Goal: Check status: Check status

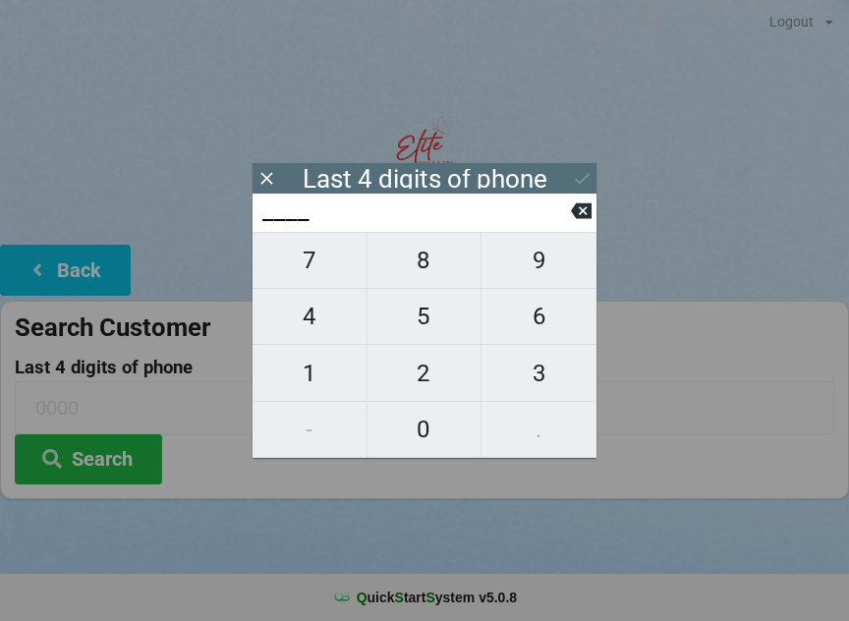
click at [530, 384] on span "3" at bounding box center [539, 373] width 115 height 41
type input "3___"
click at [318, 370] on span "1" at bounding box center [310, 373] width 114 height 41
type input "31__"
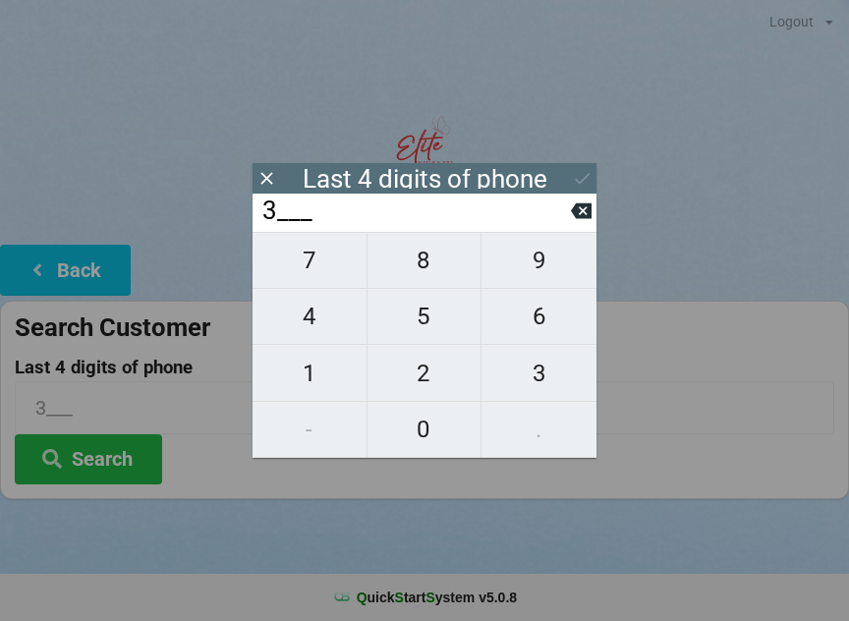
type input "31__"
click at [419, 262] on span "8" at bounding box center [425, 260] width 114 height 41
type input "318_"
click at [315, 373] on span "1" at bounding box center [310, 373] width 114 height 41
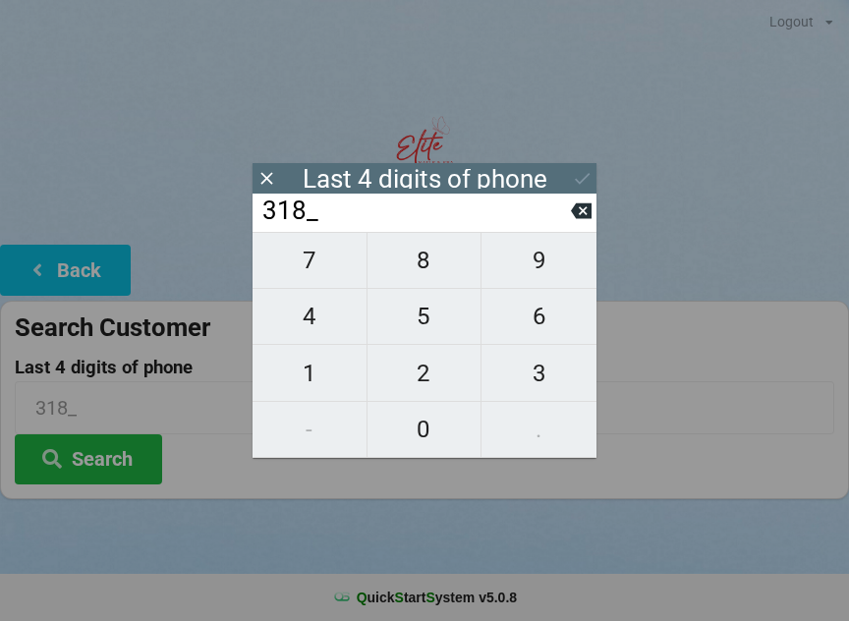
type input "3181"
click at [566, 179] on div "Last 4 digits of phone" at bounding box center [425, 178] width 344 height 30
click at [588, 177] on icon at bounding box center [582, 178] width 21 height 21
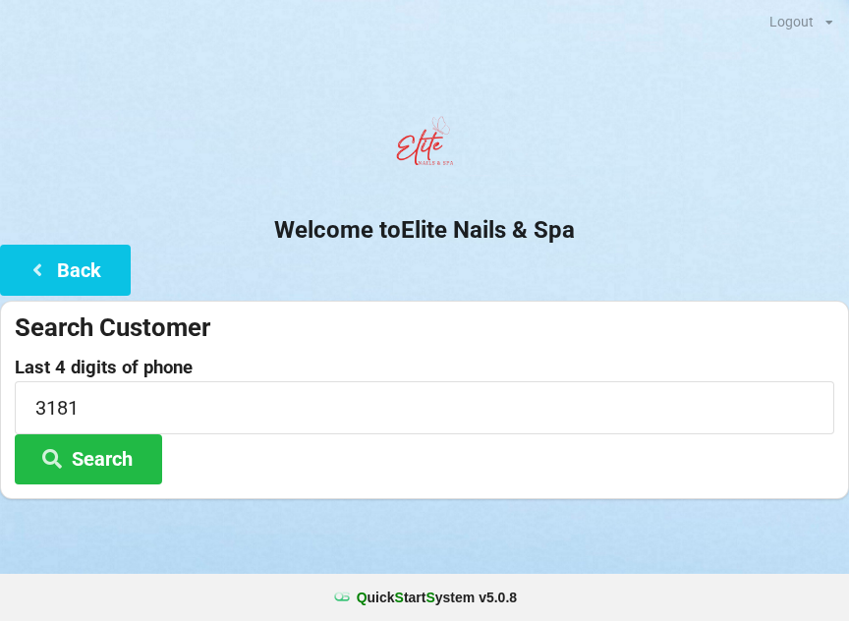
click at [122, 465] on button "Search" at bounding box center [88, 460] width 147 height 50
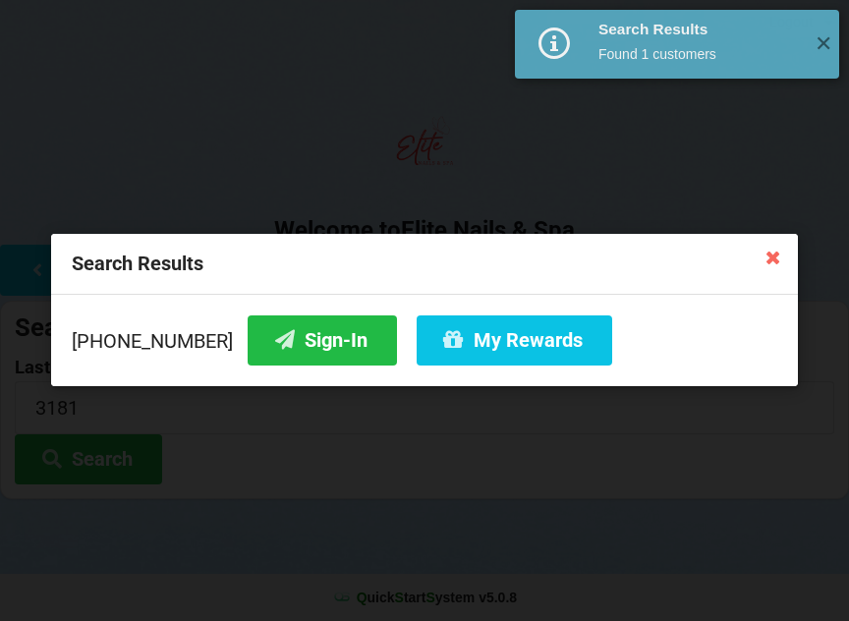
click at [319, 342] on button "Sign-In" at bounding box center [322, 341] width 149 height 50
